Goal: Task Accomplishment & Management: Manage account settings

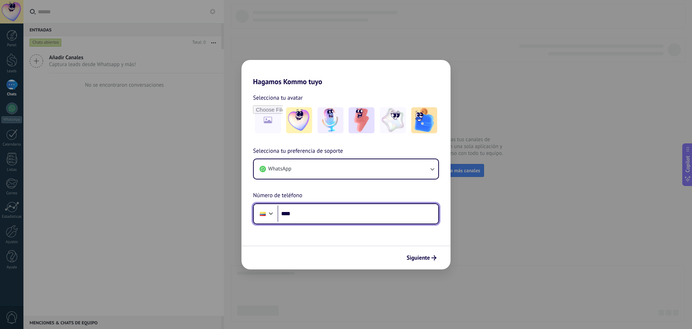
click at [359, 210] on input "****" at bounding box center [358, 213] width 161 height 17
click at [487, 225] on div "Hagamos Kommo tuyo Selecciona tu avatar Selecciona tu preferencia de soporte Wh…" at bounding box center [346, 164] width 692 height 329
click at [480, 227] on div "Hagamos Kommo tuyo Selecciona tu avatar Selecciona tu preferencia de soporte Wh…" at bounding box center [346, 164] width 692 height 329
click at [374, 212] on input "****" at bounding box center [358, 213] width 161 height 17
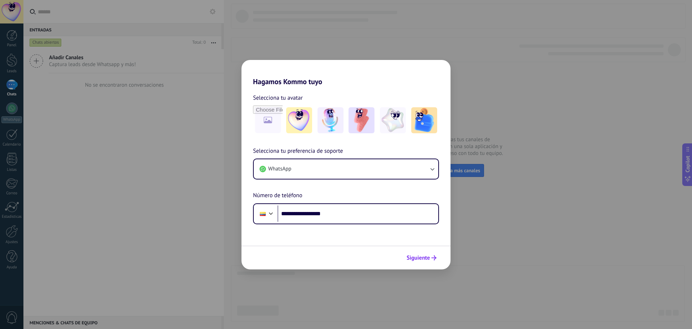
click at [422, 259] on span "Siguiente" at bounding box center [418, 257] width 23 height 5
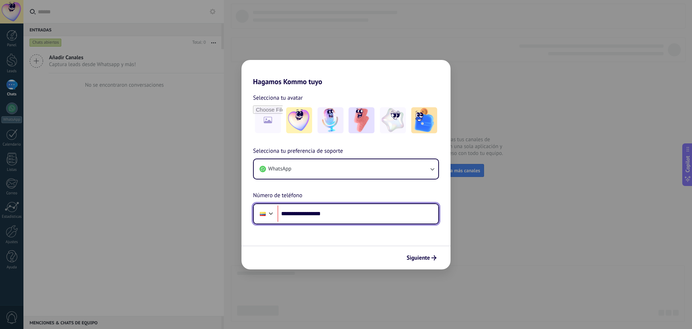
click at [301, 213] on input "**********" at bounding box center [358, 213] width 161 height 17
type input "**********"
click at [262, 213] on div at bounding box center [263, 214] width 6 height 4
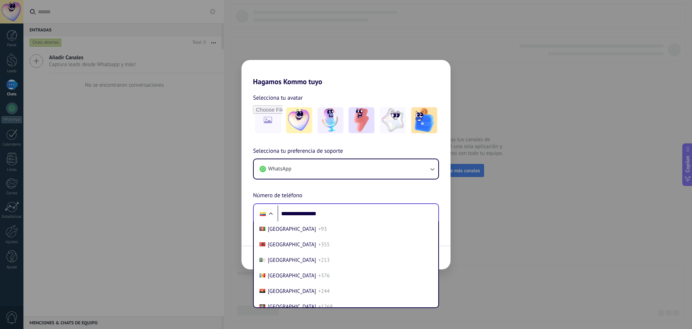
scroll to position [766, 0]
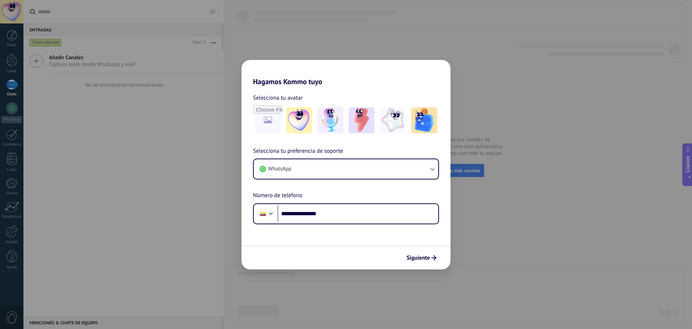
click at [250, 212] on div "**********" at bounding box center [346, 185] width 209 height 78
click at [436, 262] on button "Siguiente" at bounding box center [422, 257] width 36 height 12
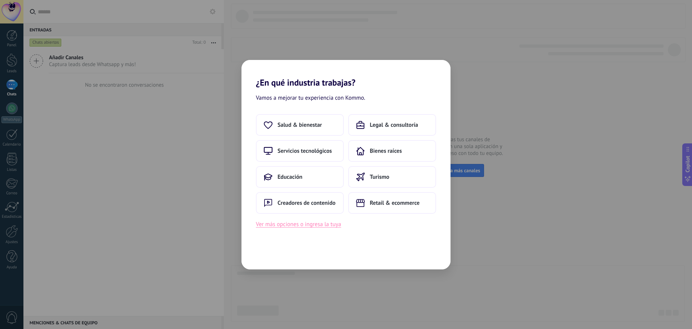
click at [314, 228] on button "Ver más opciones o ingresa la tuya" at bounding box center [298, 223] width 85 height 9
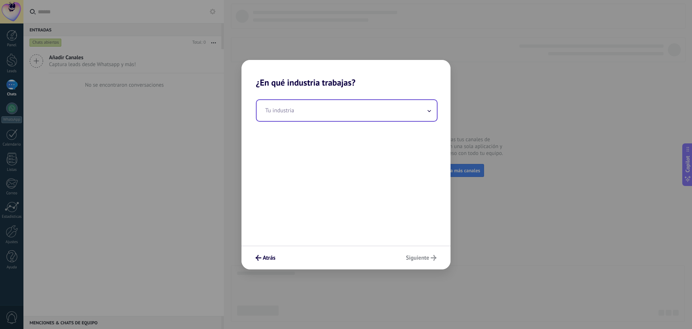
click at [377, 104] on input "text" at bounding box center [347, 110] width 180 height 21
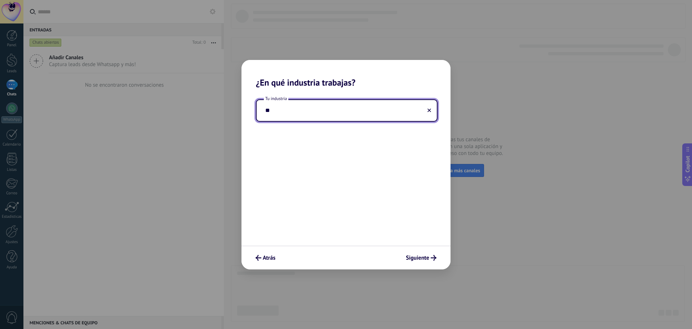
type input "*"
type input "**********"
click at [420, 256] on span "Siguiente" at bounding box center [417, 257] width 23 height 5
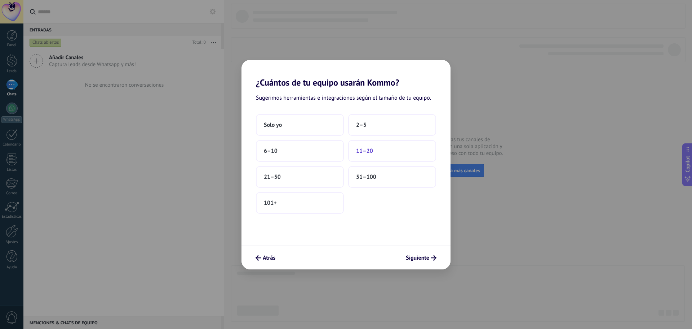
click at [379, 149] on button "11–20" at bounding box center [392, 151] width 88 height 22
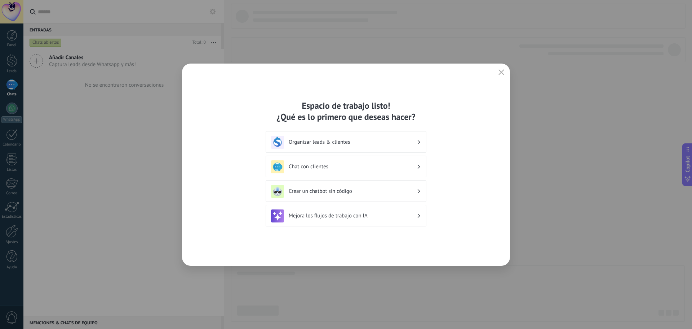
click at [393, 216] on h3 "Mejora los flujos de trabajo con IA" at bounding box center [353, 215] width 128 height 7
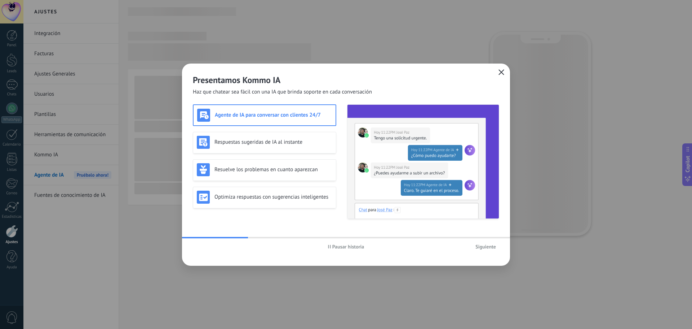
click at [503, 76] on button "button" at bounding box center [501, 72] width 9 height 10
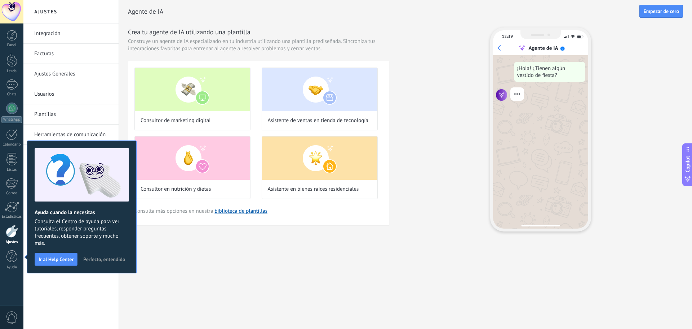
click at [111, 263] on button "Perfecto, entendido" at bounding box center [104, 259] width 48 height 11
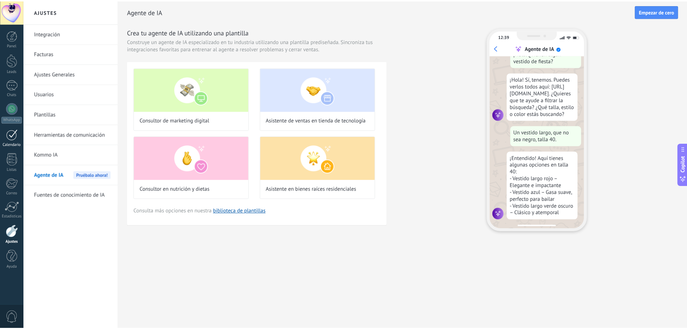
scroll to position [22, 0]
click at [13, 133] on div at bounding box center [12, 134] width 12 height 11
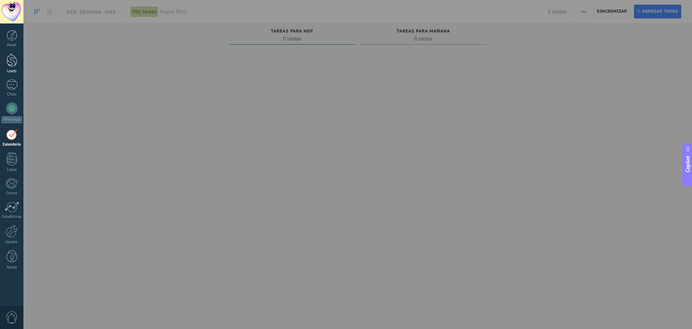
click at [13, 68] on link "Leads" at bounding box center [11, 63] width 23 height 20
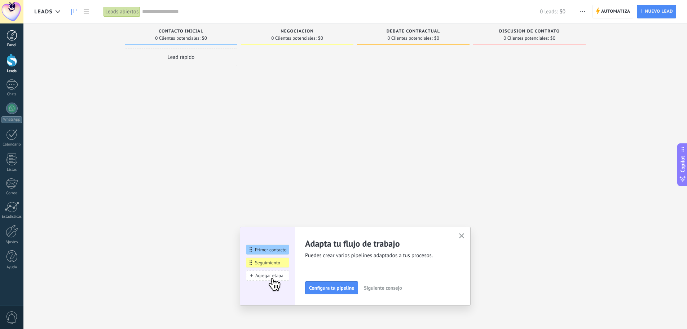
click at [13, 39] on div at bounding box center [11, 35] width 11 height 11
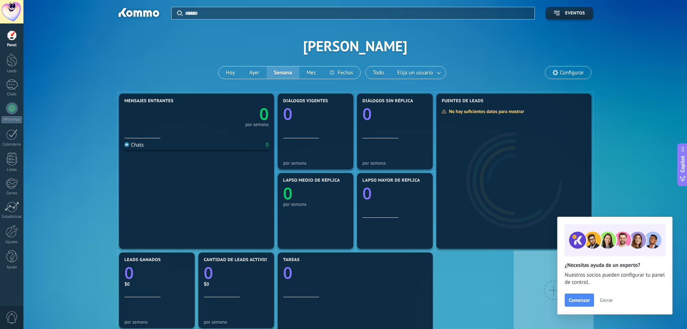
click at [611, 299] on span "Cerrar" at bounding box center [606, 299] width 13 height 5
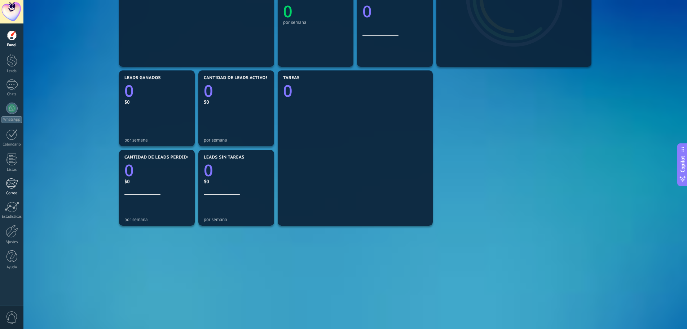
scroll to position [182, 0]
click at [12, 209] on div at bounding box center [12, 206] width 14 height 11
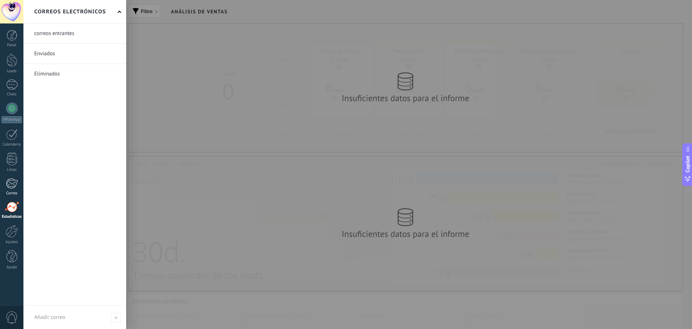
click at [12, 192] on div "Correo" at bounding box center [11, 193] width 21 height 5
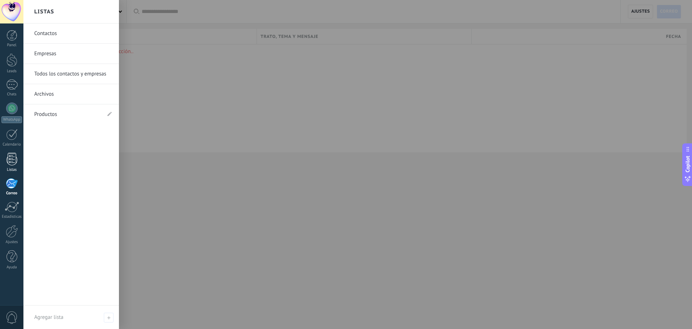
click at [12, 163] on div at bounding box center [11, 159] width 11 height 13
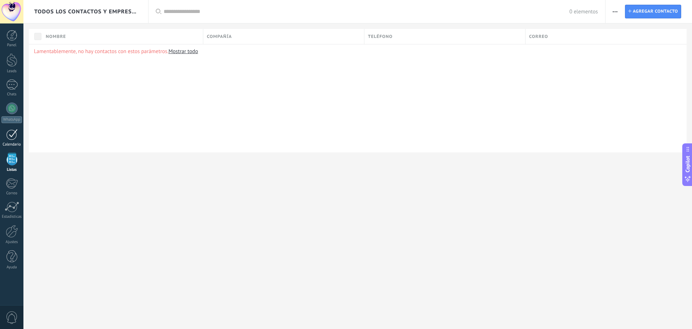
click at [11, 133] on div at bounding box center [12, 134] width 12 height 11
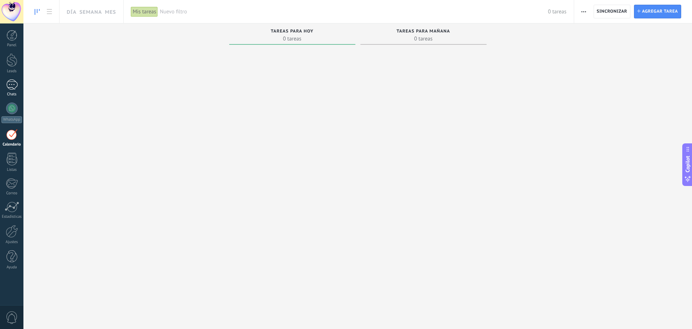
click at [9, 91] on link "Chats" at bounding box center [11, 87] width 23 height 17
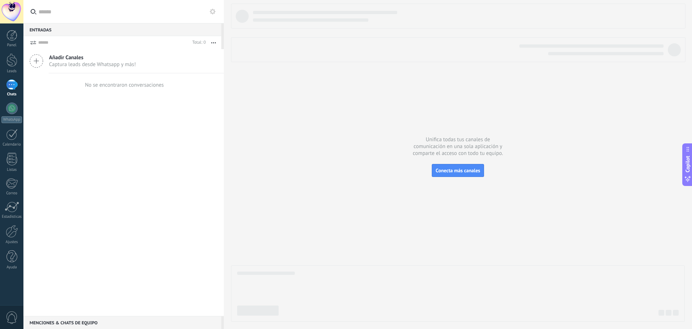
click at [12, 9] on div at bounding box center [11, 11] width 23 height 23
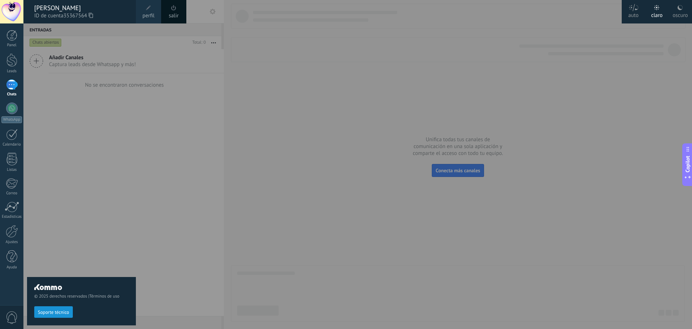
click at [154, 17] on span "perfil" at bounding box center [148, 16] width 12 height 8
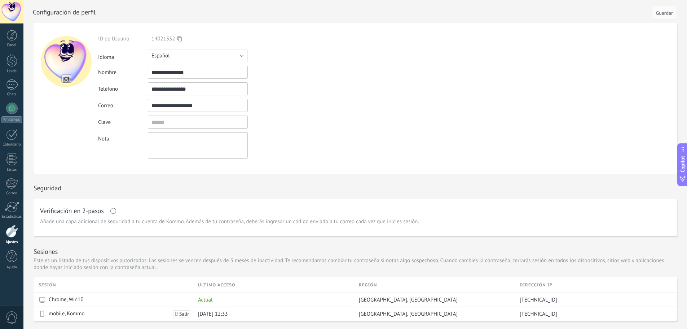
click at [62, 69] on div at bounding box center [66, 61] width 51 height 51
click at [68, 81] on input "file" at bounding box center [66, 79] width 10 height 10
type input "**********"
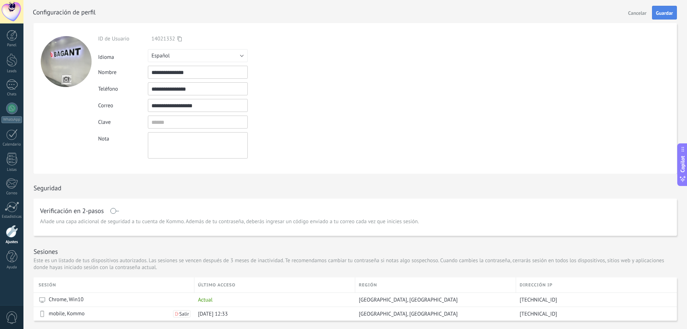
click at [666, 12] on span "Guardar" at bounding box center [664, 12] width 17 height 5
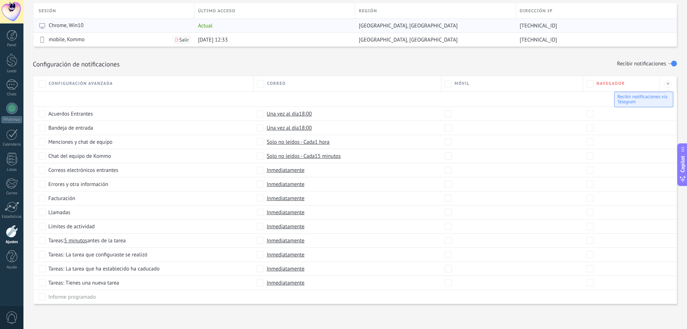
scroll to position [276, 0]
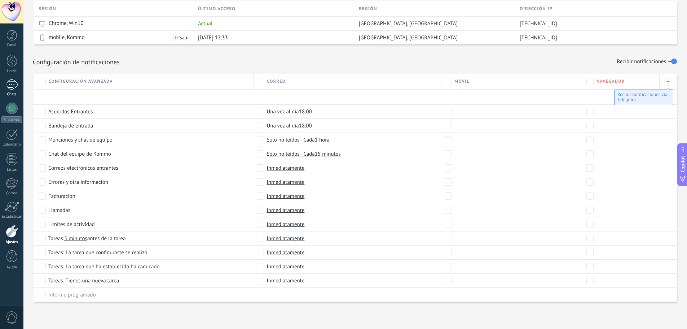
click at [10, 86] on div at bounding box center [12, 84] width 12 height 10
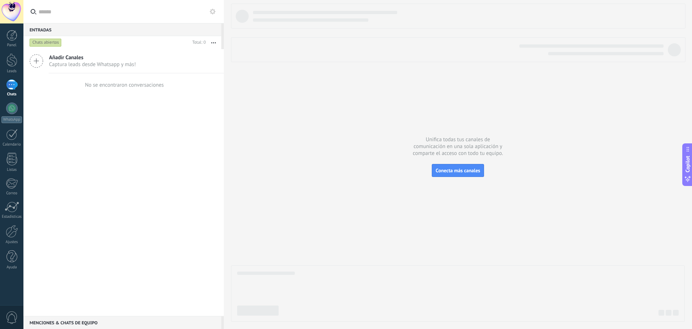
click at [35, 57] on icon at bounding box center [37, 61] width 14 height 14
click at [470, 169] on span "Conecta más canales" at bounding box center [458, 170] width 44 height 6
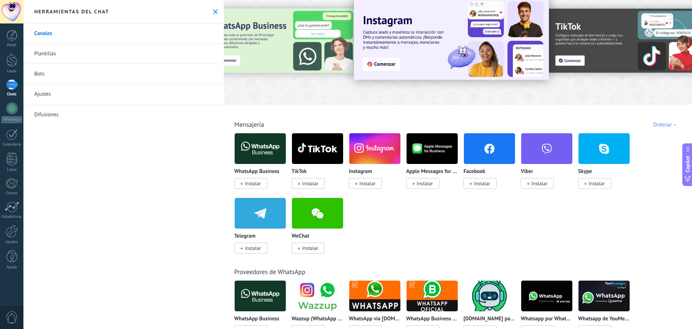
scroll to position [36, 0]
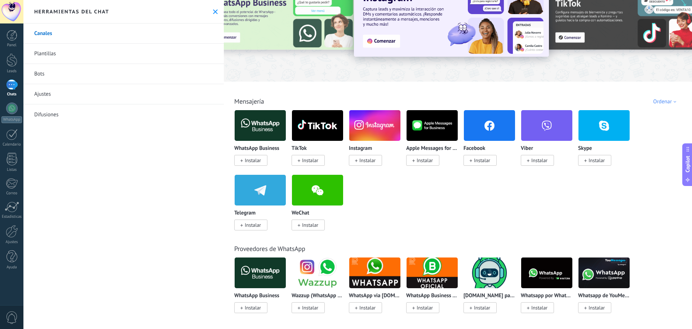
click at [258, 160] on span "Instalar" at bounding box center [253, 160] width 16 height 6
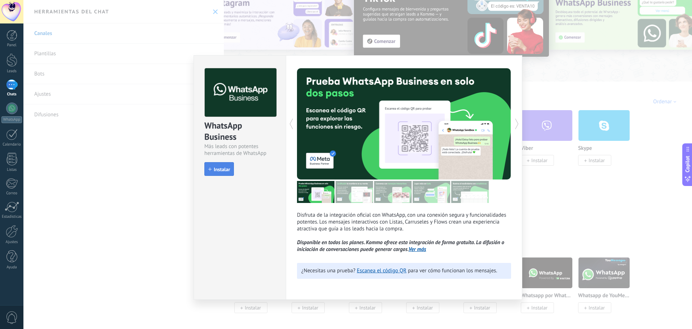
click at [223, 169] on span "Instalar" at bounding box center [222, 169] width 16 height 5
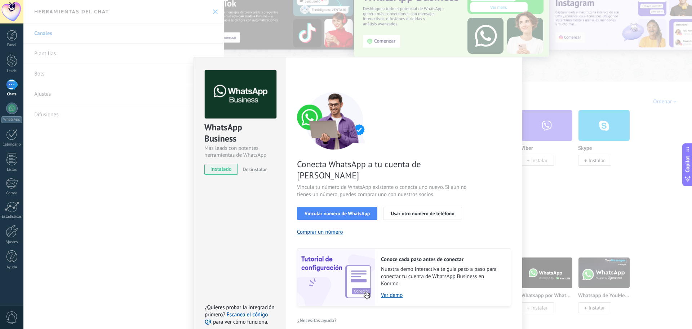
click at [551, 99] on div "WhatsApp Business Más leads con potentes herramientas de WhatsApp instalado Des…" at bounding box center [357, 164] width 669 height 329
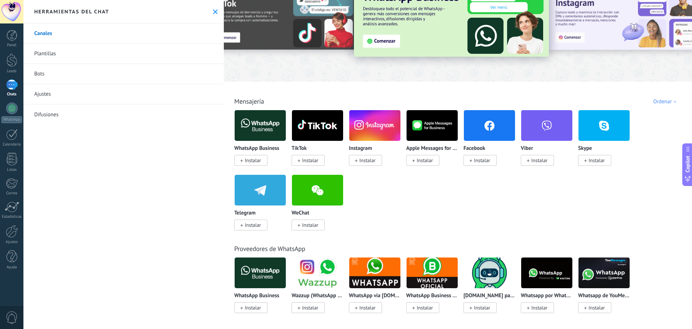
click at [382, 122] on img at bounding box center [374, 125] width 51 height 35
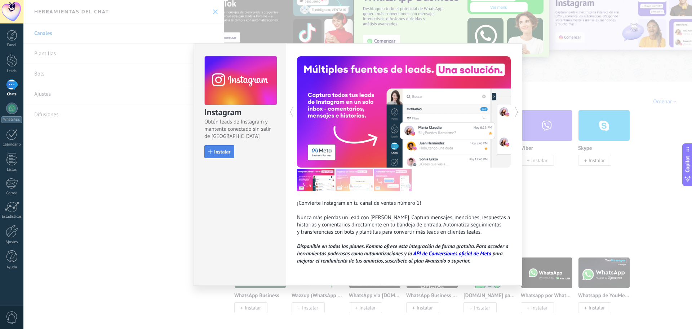
click at [227, 150] on span "Instalar" at bounding box center [222, 151] width 16 height 5
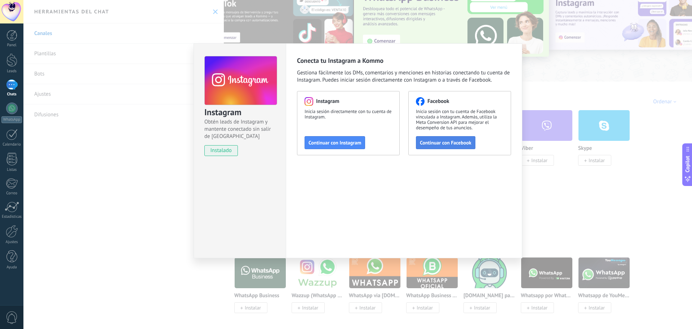
click at [448, 145] on span "Continuar con Facebook" at bounding box center [446, 142] width 52 height 5
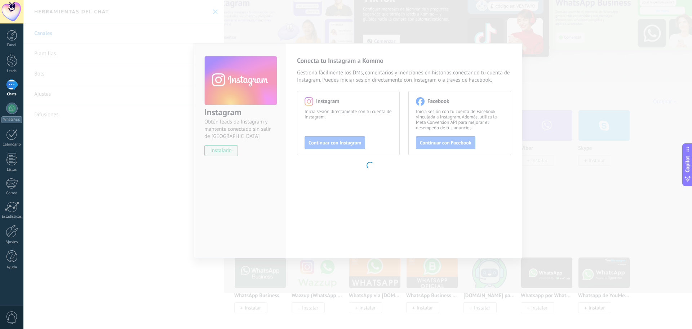
click at [386, 184] on body ".abecls-1,.abecls-2{fill-rule:evenodd}.abecls-2{fill:#fff} .abhcls-1{fill:none}…" at bounding box center [346, 164] width 692 height 329
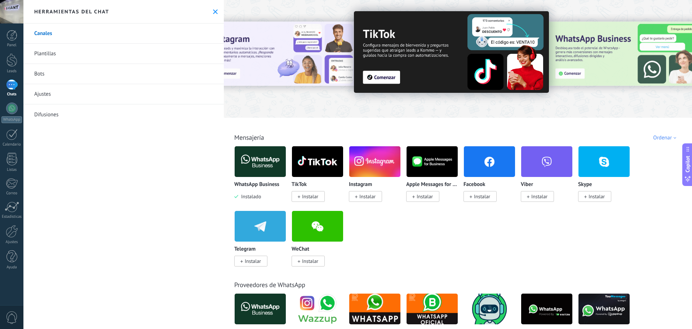
click at [481, 194] on span "Instalar" at bounding box center [482, 196] width 16 height 6
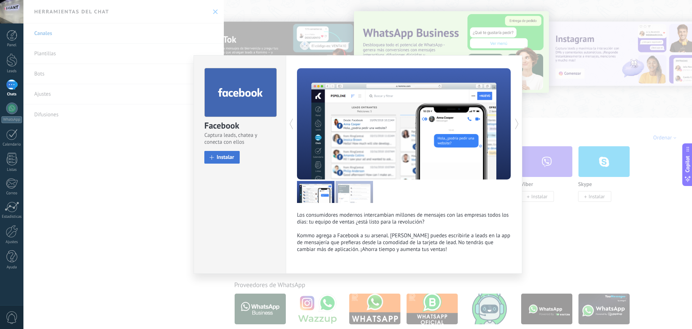
click at [231, 155] on span "Instalar" at bounding box center [226, 156] width 18 height 5
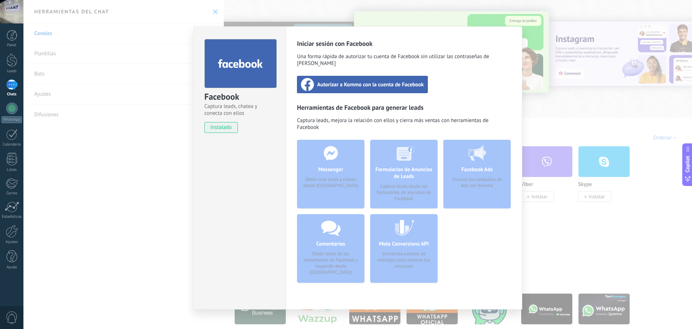
click at [543, 157] on div "Facebook Captura leads, chatea y conecta con ellos instalado Desinstalar Inicia…" at bounding box center [357, 164] width 669 height 329
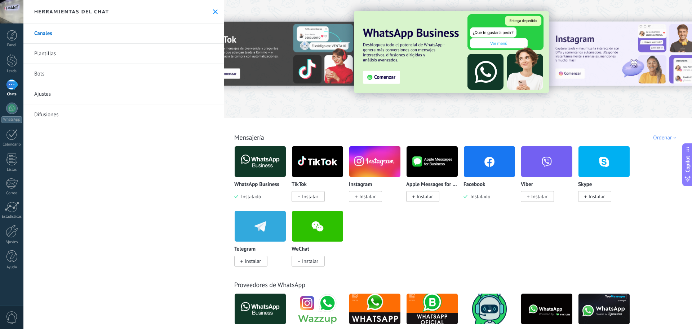
click at [33, 35] on link "Canales" at bounding box center [123, 33] width 200 height 20
click at [13, 136] on div at bounding box center [12, 134] width 12 height 11
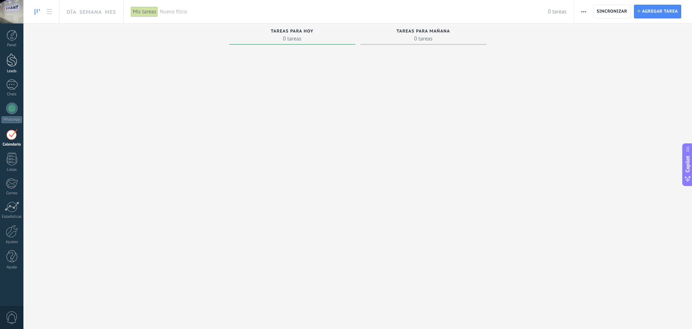
click at [10, 68] on link "Leads" at bounding box center [11, 63] width 23 height 20
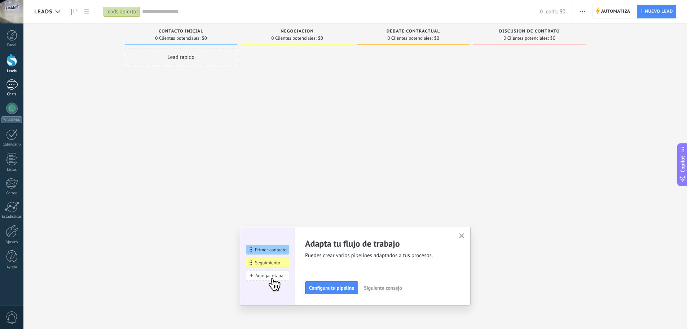
click at [10, 83] on div at bounding box center [12, 84] width 12 height 10
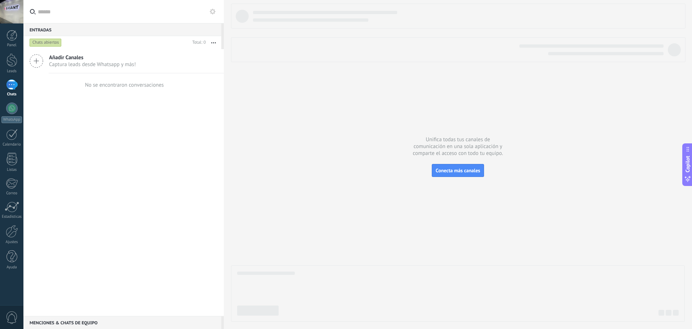
click at [37, 61] on use at bounding box center [36, 60] width 13 height 13
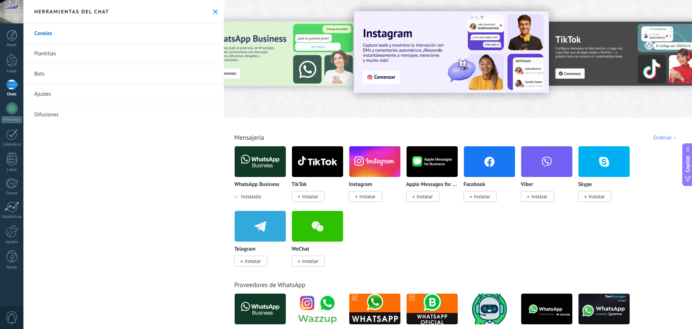
click at [269, 177] on div "WhatsApp Business Instalado" at bounding box center [260, 173] width 52 height 54
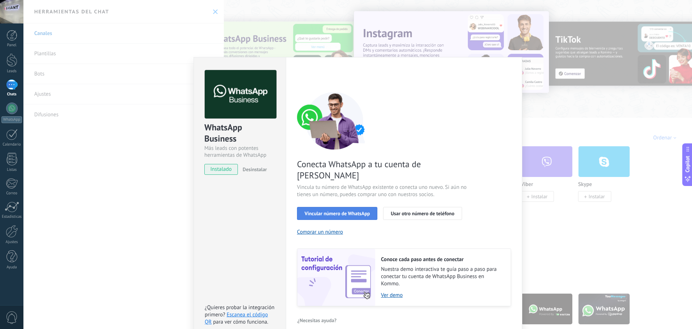
click at [353, 211] on span "Vincular número de WhatsApp" at bounding box center [337, 213] width 65 height 5
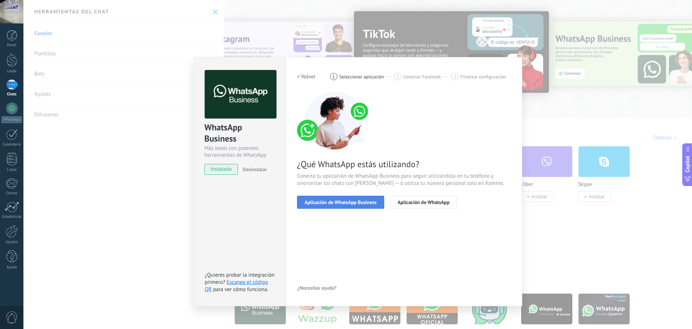
click at [358, 201] on span "Aplicación de WhatsApp Business" at bounding box center [341, 201] width 72 height 5
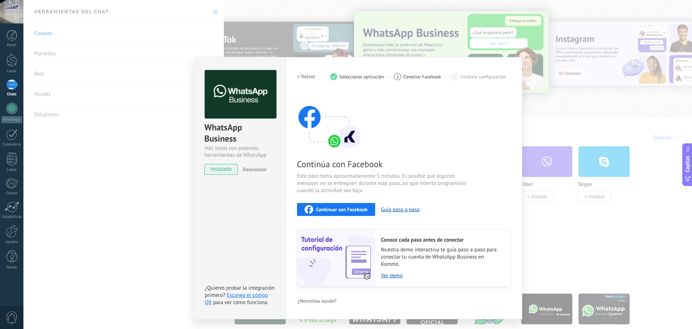
click at [334, 212] on div "Continuar con Facebook" at bounding box center [336, 209] width 63 height 9
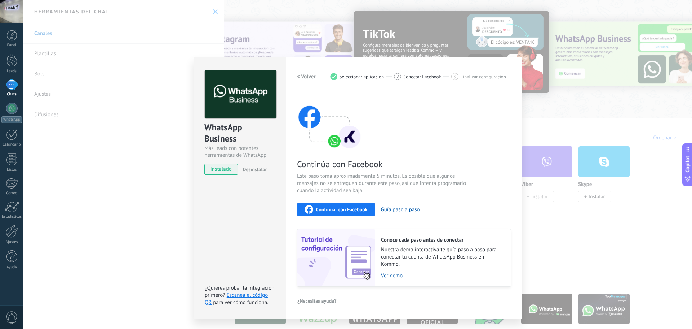
click at [620, 238] on div "WhatsApp Business Más leads con potentes herramientas de WhatsApp instalado Des…" at bounding box center [357, 164] width 669 height 329
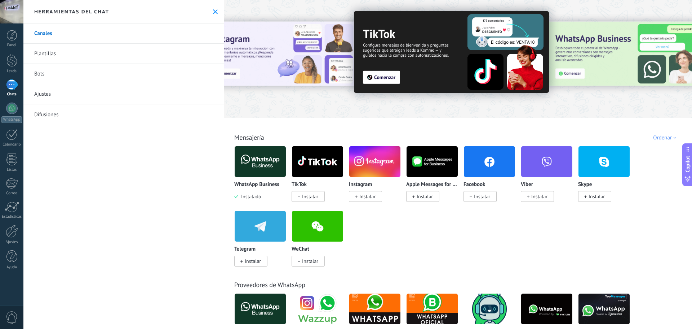
click at [59, 50] on link "Plantillas" at bounding box center [123, 54] width 200 height 20
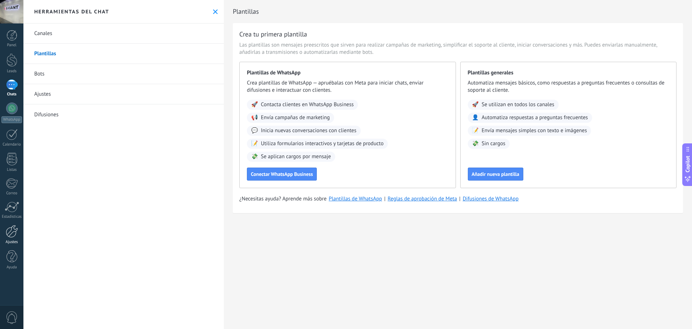
click at [12, 233] on div at bounding box center [12, 231] width 12 height 13
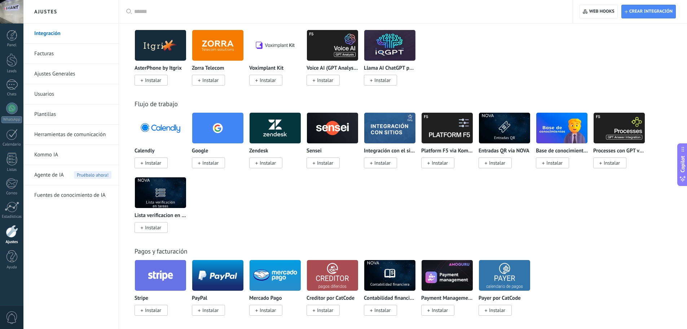
scroll to position [721, 0]
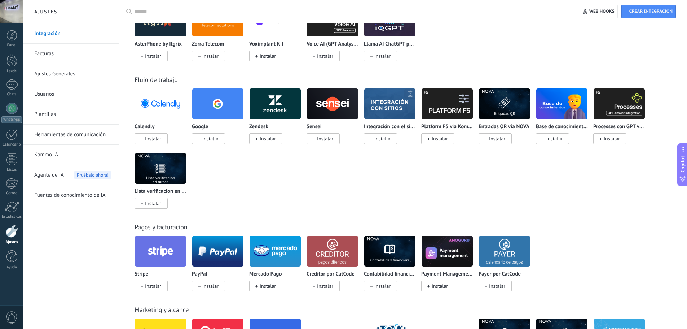
click at [82, 191] on link "Fuentes de conocimiento de IA" at bounding box center [72, 195] width 77 height 20
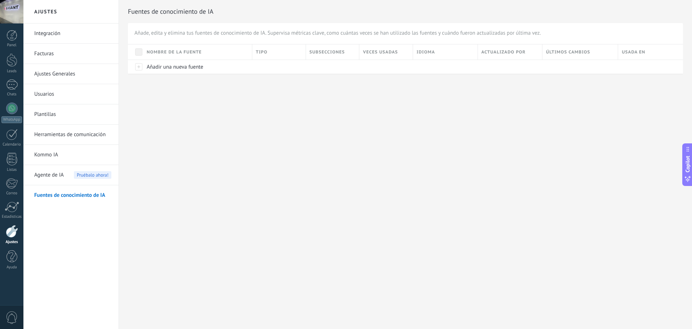
click at [72, 136] on link "Herramientas de comunicación" at bounding box center [72, 134] width 77 height 20
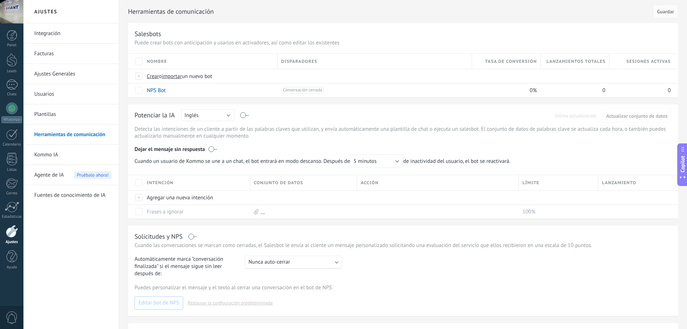
click at [57, 115] on link "Plantillas" at bounding box center [72, 114] width 77 height 20
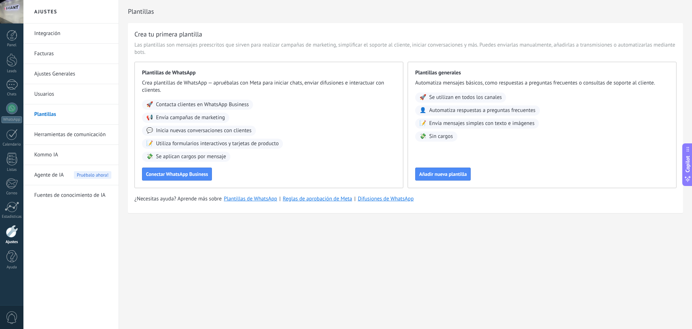
click at [56, 89] on link "Usuarios" at bounding box center [72, 94] width 77 height 20
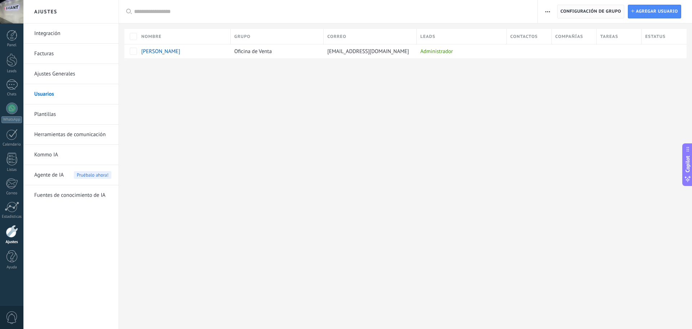
click at [603, 12] on span "Configuración de grupo" at bounding box center [591, 11] width 61 height 13
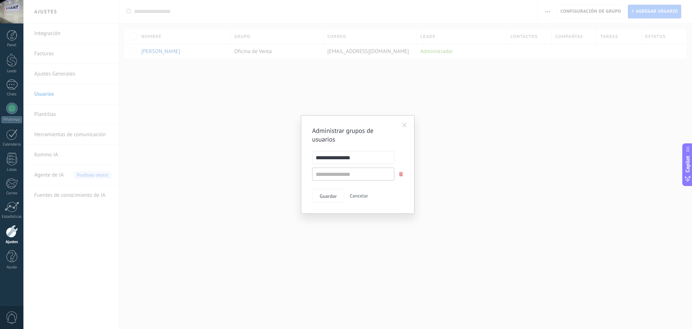
click at [358, 200] on button "Cancelar" at bounding box center [359, 196] width 24 height 14
